Goal: Find specific fact: Find specific fact

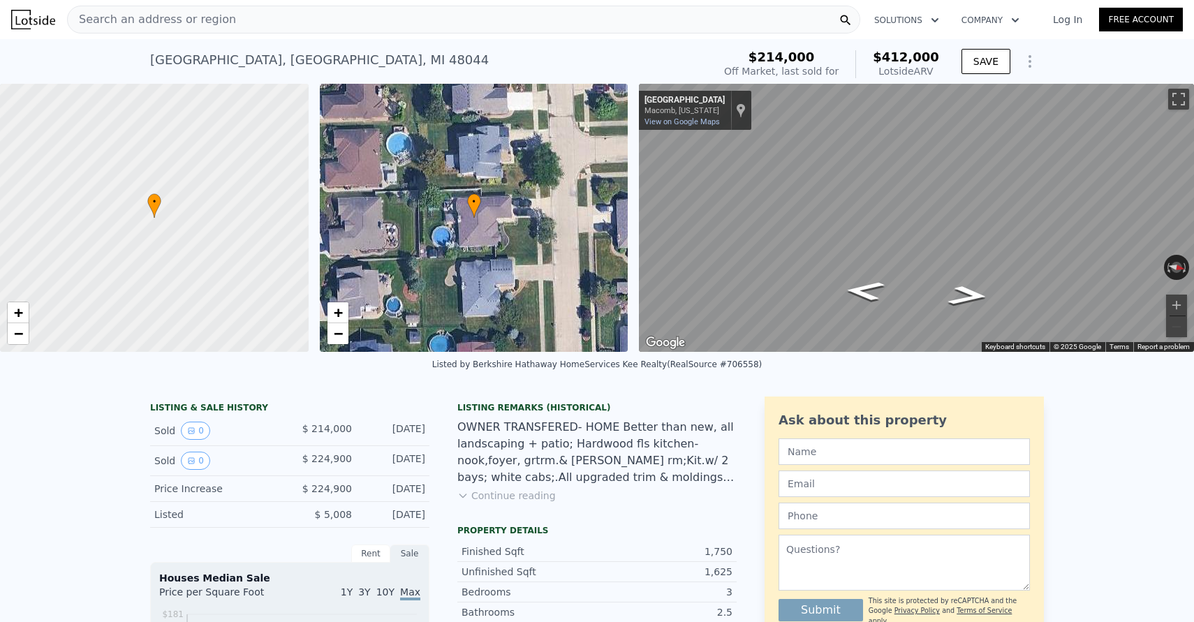
click at [524, 502] on button "Continue reading" at bounding box center [506, 496] width 98 height 14
click at [875, 271] on icon "Go South, Lafayette Dr" at bounding box center [877, 266] width 102 height 36
click at [875, 271] on icon "Go South, Lafayette Dr" at bounding box center [877, 266] width 103 height 36
click at [952, 280] on icon "Go North, Lafayette Dr" at bounding box center [965, 277] width 88 height 34
click at [952, 280] on icon "Go North, Lafayette Dr" at bounding box center [965, 277] width 89 height 34
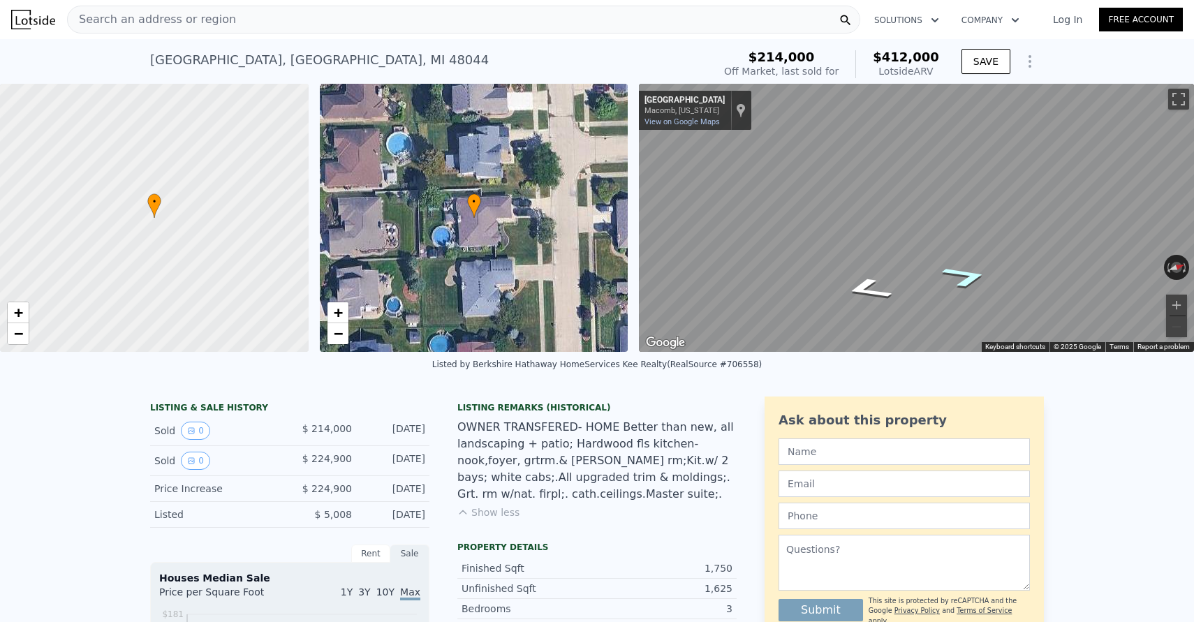
click at [952, 280] on icon "Go North, Lafayette Dr" at bounding box center [965, 277] width 88 height 34
click at [869, 279] on icon "Go South, Lafayette Dr" at bounding box center [865, 278] width 78 height 31
click at [869, 279] on icon "Go South, Lafayette Dr" at bounding box center [865, 279] width 77 height 31
click at [869, 279] on icon "Go South, Lafayette Dr" at bounding box center [865, 278] width 78 height 31
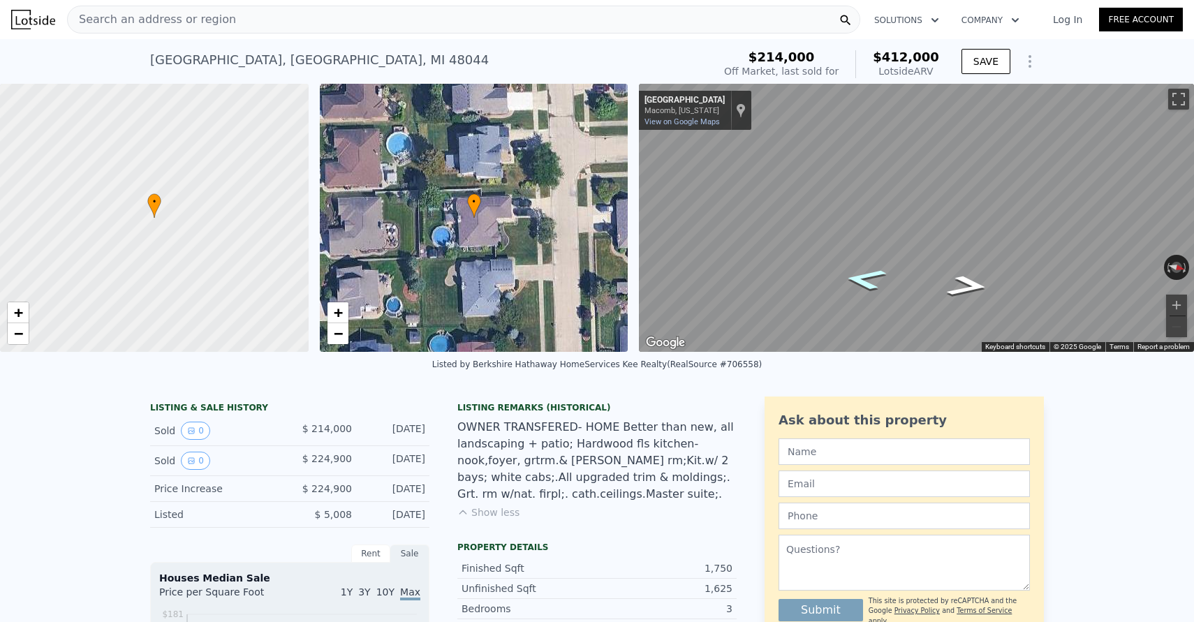
click at [869, 279] on icon "Go South, Lafayette Dr" at bounding box center [865, 278] width 78 height 31
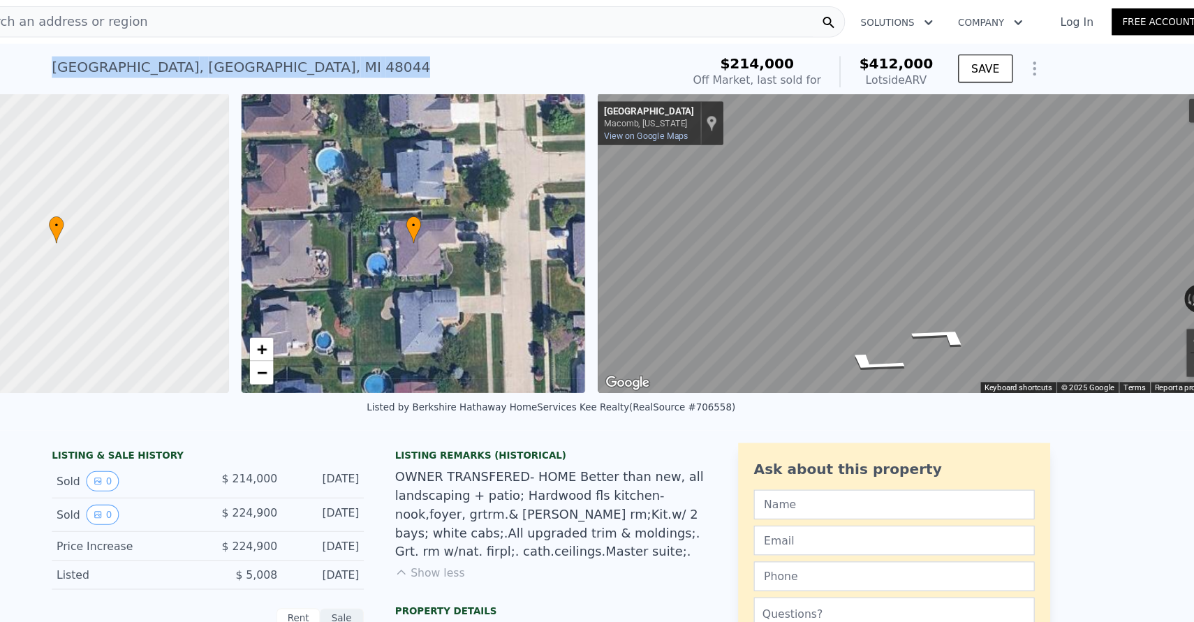
drag, startPoint x: 145, startPoint y: 62, endPoint x: 435, endPoint y: 56, distance: 290.5
click at [435, 56] on div "[STREET_ADDRESS] Sold [DATE] for $214k (~ARV $412k ) $214,000 Off Market, last …" at bounding box center [597, 61] width 1194 height 45
copy div "[STREET_ADDRESS]"
